Goal: Transaction & Acquisition: Purchase product/service

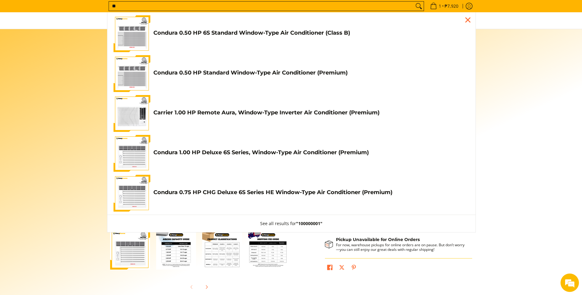
type input "*"
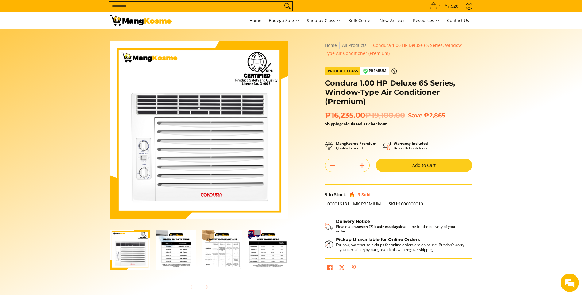
click at [184, 4] on input "Search..." at bounding box center [196, 6] width 174 height 9
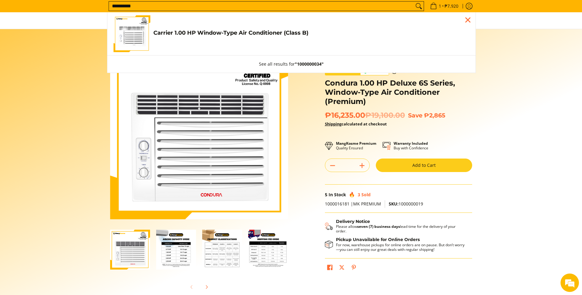
type input "**********"
click at [232, 26] on link "Carrier 1.00 HP Window-Type Air Conditioner (Class B) ₱12,780.00 | ₱21,300.00" at bounding box center [291, 33] width 356 height 37
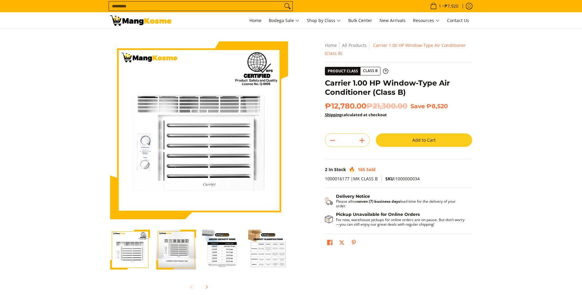
click at [401, 137] on button "Add to Cart" at bounding box center [424, 139] width 96 height 13
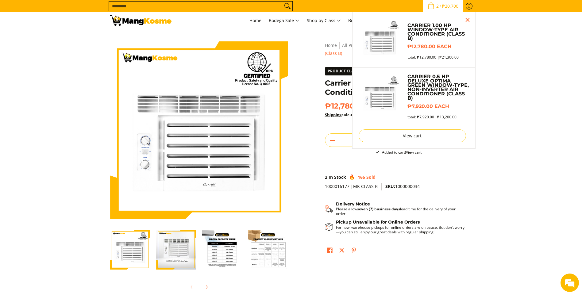
click at [436, 53] on div "Carrier 1.00 HP Window-Type Air Conditioner (Class B) ₱12,780.00 each total: ₱1…" at bounding box center [436, 41] width 64 height 36
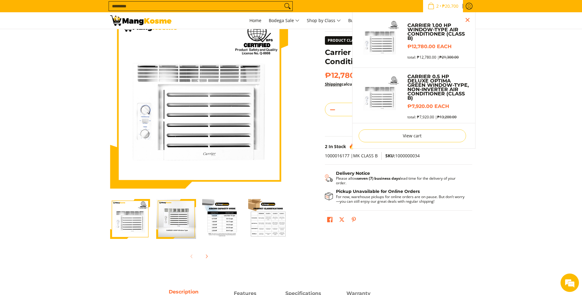
click at [441, 9] on span "2 • ₱20,700" at bounding box center [443, 6] width 34 height 7
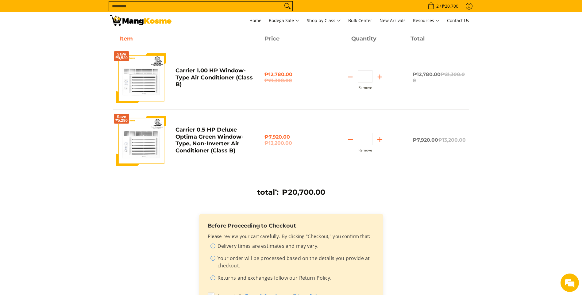
click at [351, 78] on icon "Subtract" at bounding box center [350, 77] width 9 height 9
type input "*"
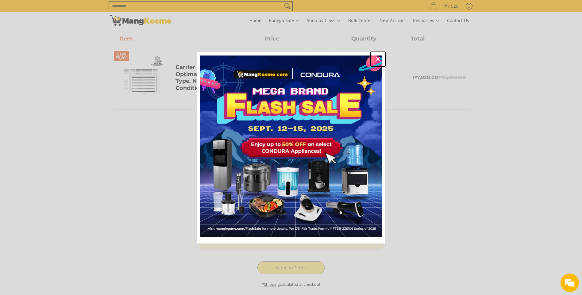
click at [376, 57] on icon "close icon" at bounding box center [377, 59] width 5 height 5
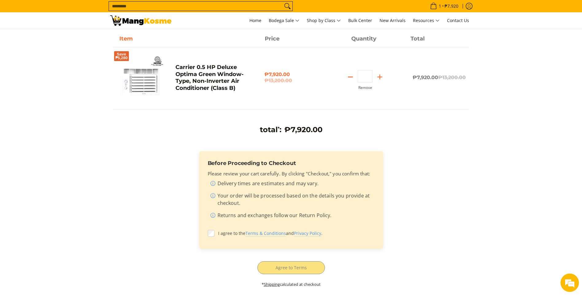
click at [352, 74] on icon "Subtract" at bounding box center [350, 77] width 9 height 9
type input "*"
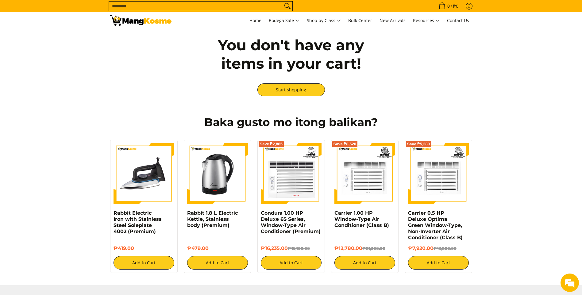
click at [190, 6] on input "Search..." at bounding box center [196, 6] width 174 height 9
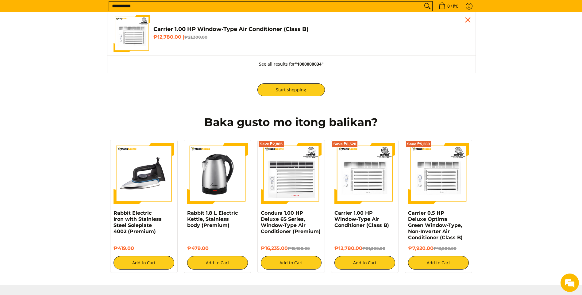
type input "**********"
click at [207, 29] on h4 "Carrier 1.00 HP Window-Type Air Conditioner (Class B)" at bounding box center [311, 29] width 316 height 7
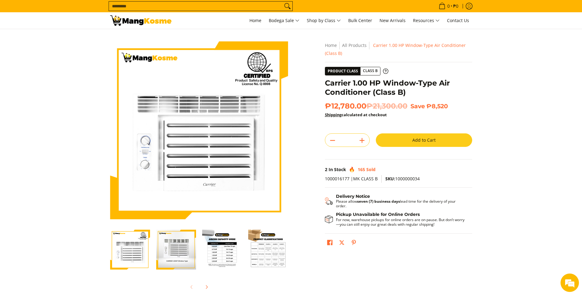
click at [395, 138] on button "Add to Cart" at bounding box center [424, 139] width 96 height 13
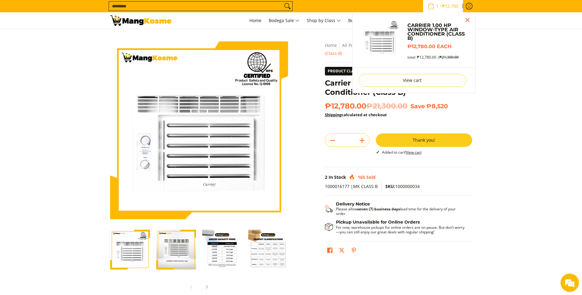
click at [403, 40] on div "Sub Menu" at bounding box center [382, 41] width 46 height 46
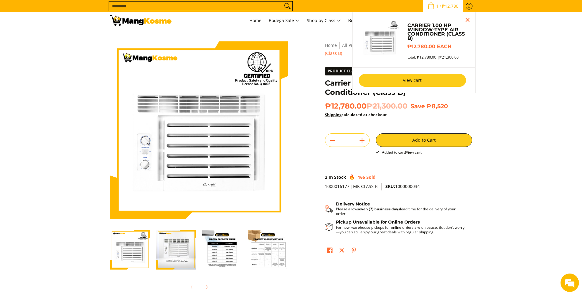
click at [409, 81] on link "View cart" at bounding box center [412, 80] width 107 height 13
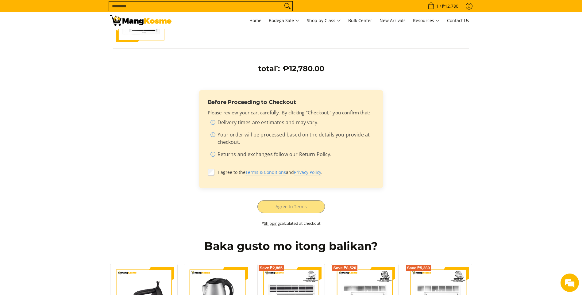
scroll to position [123, 0]
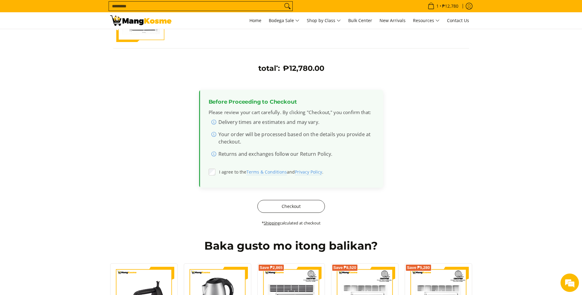
click at [275, 206] on button "Checkout" at bounding box center [290, 206] width 67 height 13
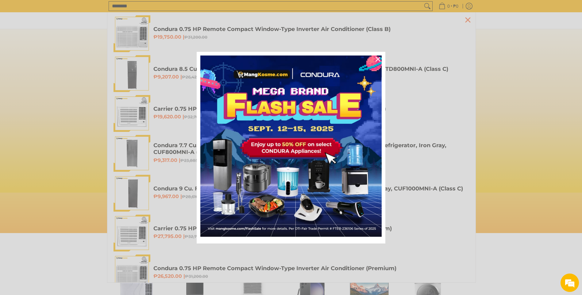
scroll to position [0, 244]
click at [375, 59] on div "Close" at bounding box center [378, 59] width 10 height 10
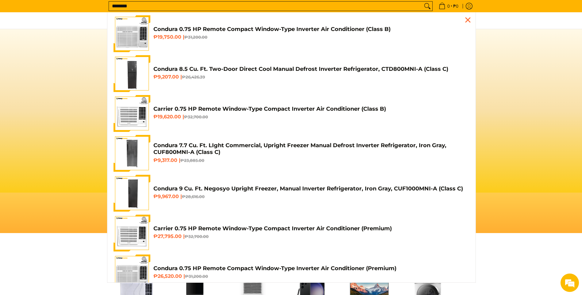
click at [191, 7] on input "********" at bounding box center [265, 6] width 313 height 9
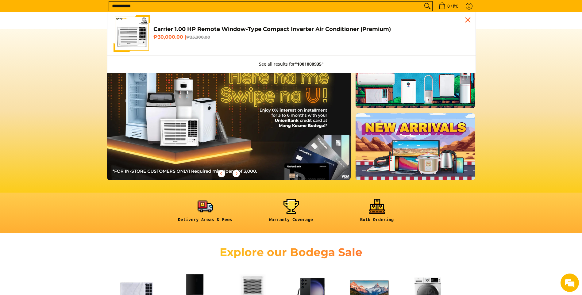
click at [142, 5] on input "**********" at bounding box center [265, 6] width 313 height 9
type input "*"
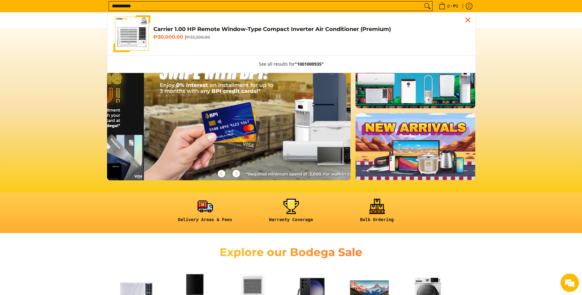
scroll to position [0, 731]
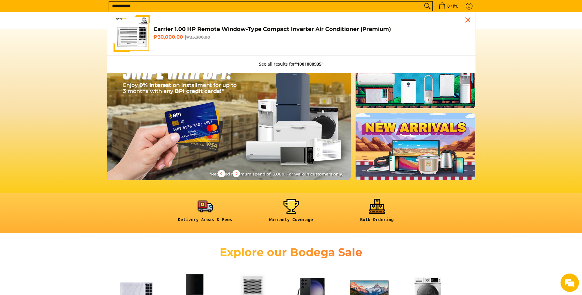
click at [152, 7] on input "**********" at bounding box center [265, 6] width 313 height 9
type input "*"
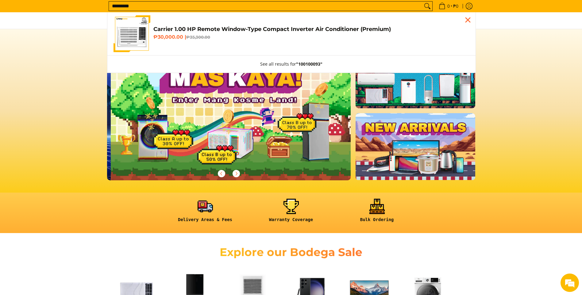
scroll to position [0, 244]
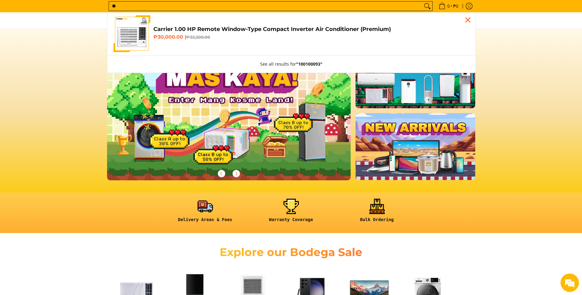
type input "*"
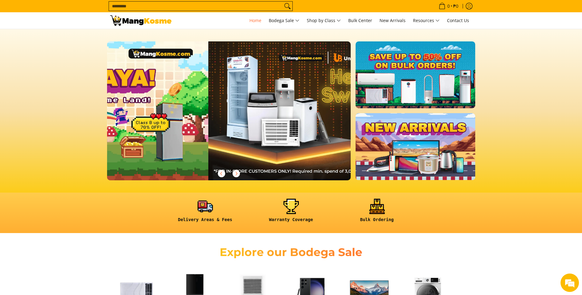
click at [172, 1] on span "Search... Carrier 1.00 HP Remote Window-Type Compact Inverter Air Conditioner (…" at bounding box center [201, 6] width 184 height 10
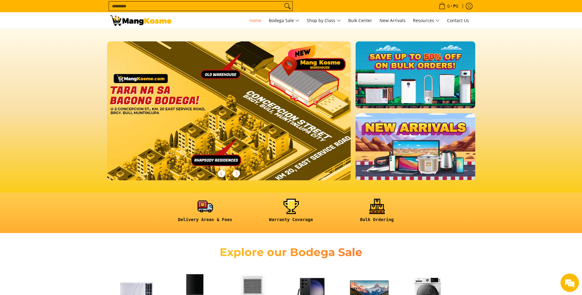
scroll to position [0, 0]
